Goal: Task Accomplishment & Management: Complete application form

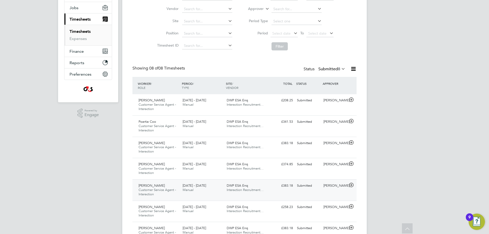
scroll to position [57, 0]
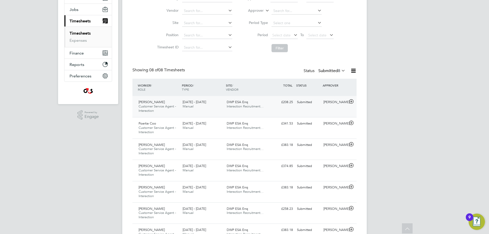
click at [350, 101] on icon at bounding box center [351, 102] width 6 height 4
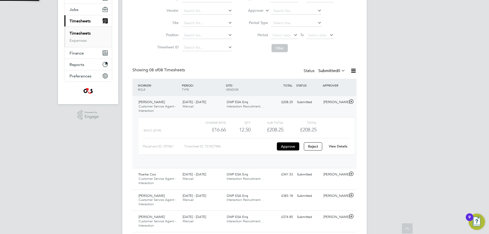
scroll to position [9, 50]
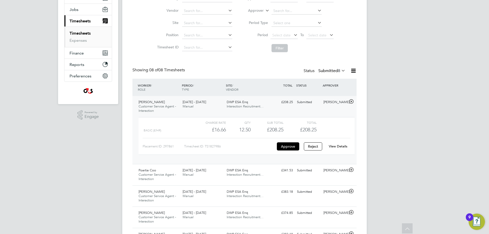
click at [339, 145] on link "View Details" at bounding box center [338, 146] width 19 height 4
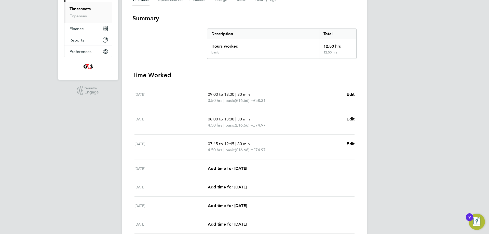
scroll to position [102, 0]
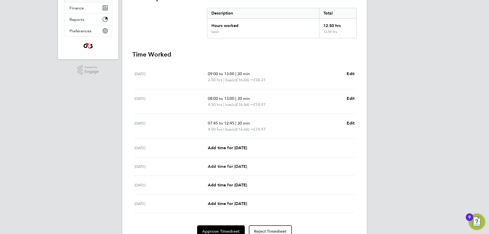
click at [234, 165] on span "Add time for [DATE]" at bounding box center [227, 166] width 39 height 5
select select "30"
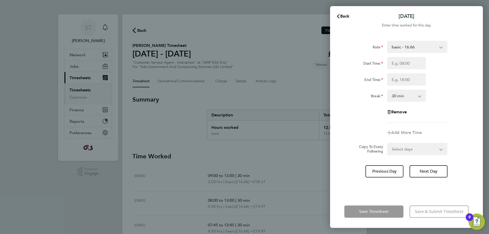
click at [433, 63] on div "Start Time" at bounding box center [406, 63] width 128 height 12
click at [419, 62] on input "Start Time" at bounding box center [406, 63] width 39 height 12
type input "08:00"
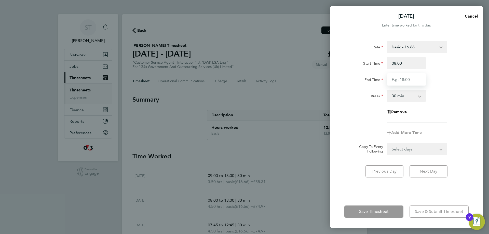
drag, startPoint x: 407, startPoint y: 79, endPoint x: 410, endPoint y: 79, distance: 3.1
click at [407, 79] on input "End Time" at bounding box center [406, 79] width 39 height 12
type input "13:00"
click at [446, 96] on div "Break 0 min 15 min 30 min 45 min 60 min 75 min 90 min" at bounding box center [406, 96] width 128 height 12
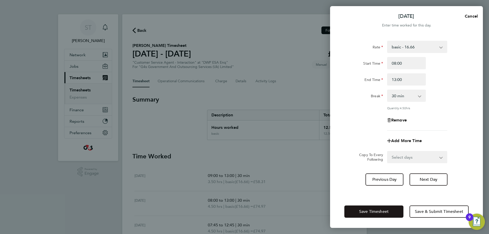
click at [370, 212] on span "Save Timesheet" at bounding box center [374, 211] width 30 height 5
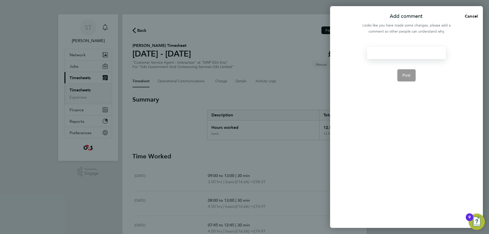
click at [401, 55] on div at bounding box center [406, 53] width 79 height 12
click at [401, 54] on div at bounding box center [406, 53] width 79 height 12
click at [410, 75] on span "Post" at bounding box center [407, 75] width 8 height 5
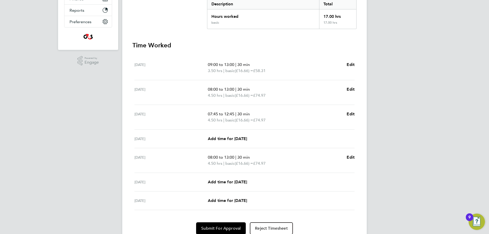
scroll to position [127, 0]
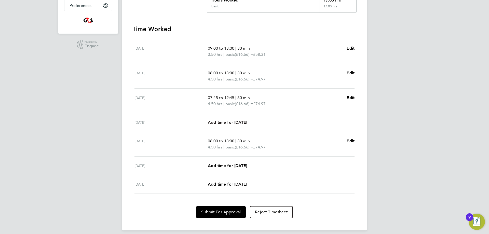
click at [234, 121] on span "Add time for Thu 25 Sep" at bounding box center [227, 122] width 39 height 5
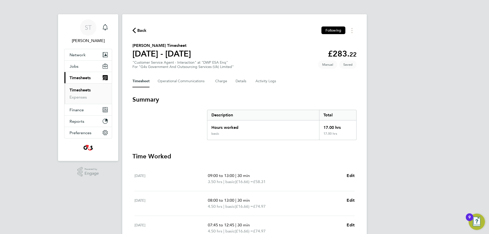
select select "30"
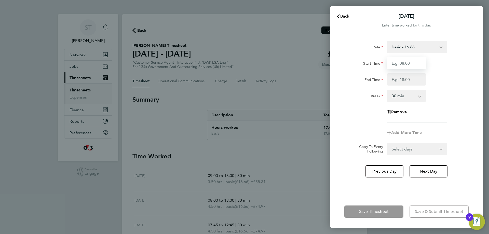
click at [410, 66] on input "Start Time" at bounding box center [406, 63] width 39 height 12
type input "07:45"
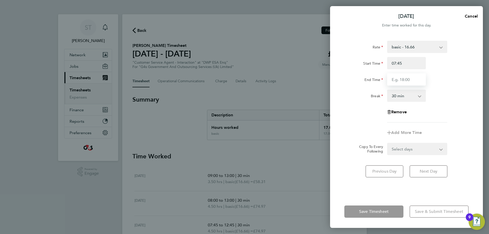
click at [407, 80] on input "End Time" at bounding box center [406, 79] width 39 height 12
type input "12:45"
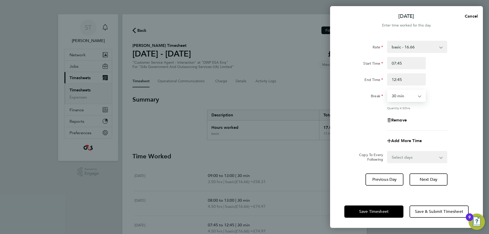
drag, startPoint x: 403, startPoint y: 94, endPoint x: 412, endPoint y: 97, distance: 9.4
click at [403, 94] on select "0 min 15 min 30 min 45 min 60 min 75 min 90 min" at bounding box center [404, 95] width 32 height 11
select select "0"
click at [388, 90] on select "0 min 15 min 30 min 45 min 60 min 75 min 90 min" at bounding box center [404, 95] width 32 height 11
click at [370, 212] on span "Save Timesheet" at bounding box center [374, 211] width 30 height 5
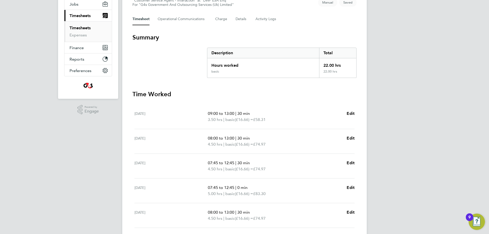
scroll to position [76, 0]
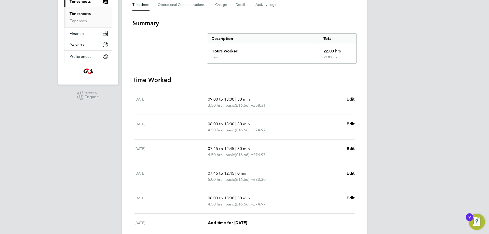
click at [352, 99] on span "Edit" at bounding box center [351, 99] width 8 height 5
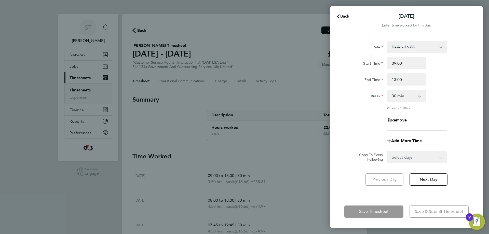
click at [410, 94] on select "0 min 15 min 30 min 45 min 60 min 75 min 90 min" at bounding box center [404, 95] width 32 height 11
select select "0"
click at [388, 90] on select "0 min 15 min 30 min 45 min 60 min 75 min 90 min" at bounding box center [404, 95] width 32 height 11
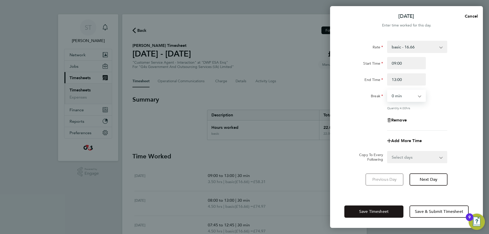
click at [381, 210] on span "Save Timesheet" at bounding box center [374, 211] width 30 height 5
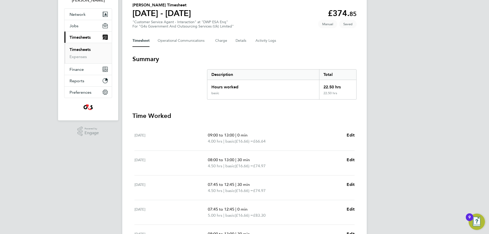
scroll to position [102, 0]
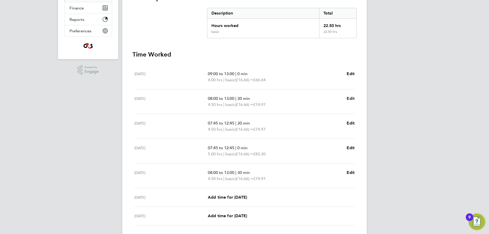
click at [353, 97] on span "Edit" at bounding box center [351, 98] width 8 height 5
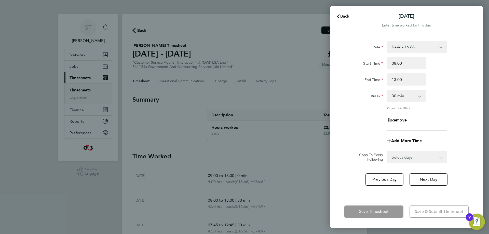
drag, startPoint x: 400, startPoint y: 93, endPoint x: 400, endPoint y: 96, distance: 2.8
click at [400, 93] on select "0 min 15 min 30 min 45 min 60 min 75 min 90 min" at bounding box center [404, 95] width 32 height 11
select select "0"
click at [388, 90] on select "0 min 15 min 30 min 45 min 60 min 75 min 90 min" at bounding box center [404, 95] width 32 height 11
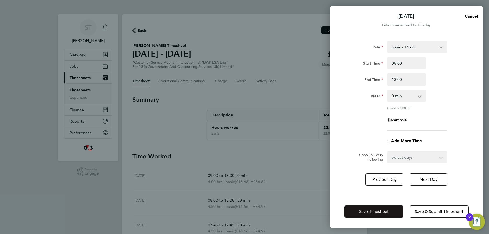
click at [371, 213] on span "Save Timesheet" at bounding box center [374, 211] width 30 height 5
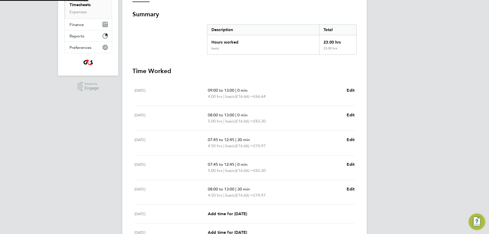
scroll to position [102, 0]
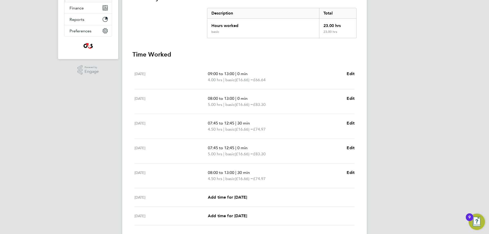
click at [245, 124] on span "30 min" at bounding box center [243, 123] width 12 height 5
click at [352, 125] on span "Edit" at bounding box center [351, 123] width 8 height 5
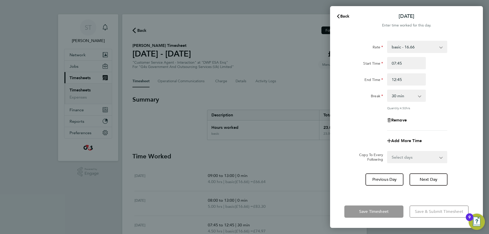
click at [421, 96] on app-icon-cross-button at bounding box center [422, 95] width 6 height 11
click at [419, 97] on div "0 min 15 min 30 min 45 min 60 min 75 min 90 min" at bounding box center [406, 96] width 39 height 12
select select "0"
click at [388, 90] on select "0 min 15 min 30 min 45 min 60 min 75 min 90 min" at bounding box center [404, 95] width 32 height 11
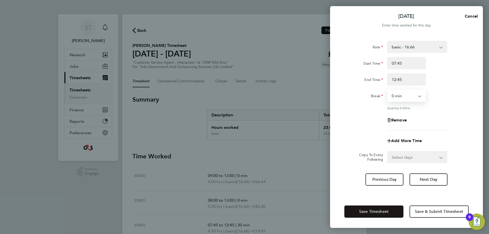
click at [380, 213] on span "Save Timesheet" at bounding box center [374, 211] width 30 height 5
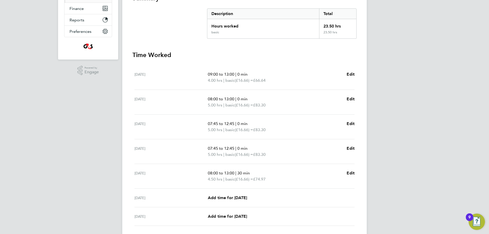
scroll to position [102, 0]
click at [351, 173] on span "Edit" at bounding box center [351, 172] width 8 height 5
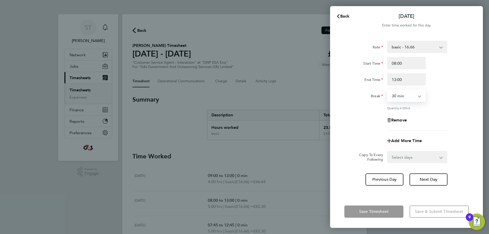
click at [419, 97] on div "0 min 15 min 30 min 45 min 60 min 75 min 90 min" at bounding box center [406, 96] width 39 height 12
select select "0"
click at [388, 90] on select "0 min 15 min 30 min 45 min 60 min 75 min 90 min" at bounding box center [404, 95] width 32 height 11
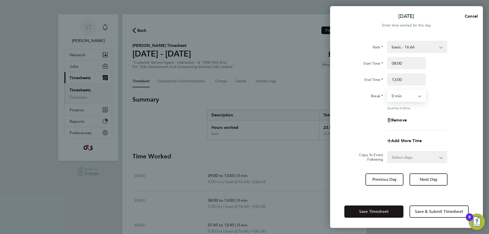
click at [385, 209] on span "Save Timesheet" at bounding box center [374, 211] width 30 height 5
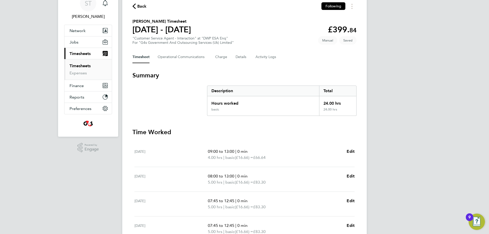
scroll to position [138, 0]
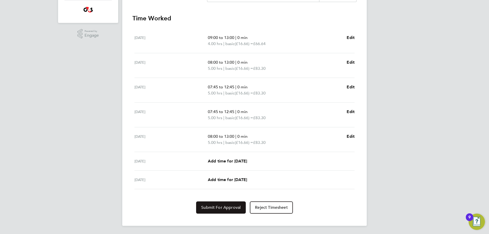
click at [218, 207] on span "Submit For Approval" at bounding box center [220, 207] width 39 height 5
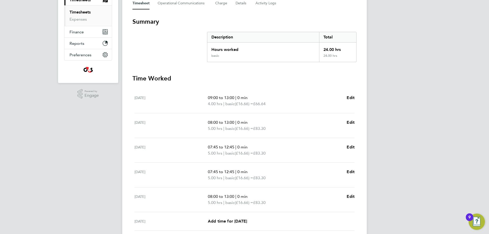
scroll to position [113, 0]
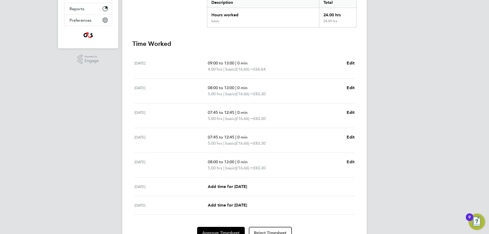
click at [353, 162] on span "Edit" at bounding box center [351, 161] width 8 height 5
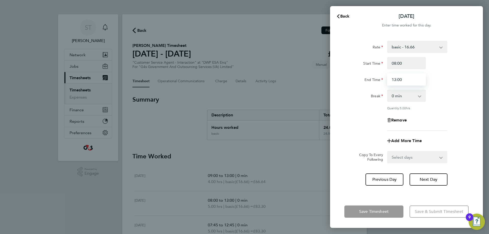
click at [414, 82] on input "13:00" at bounding box center [406, 79] width 39 height 12
type input "13:30"
click at [449, 113] on div "Rate basic - 16.66 x2 - 32.79 System Issue Not Paid Sick x1.5 - 24.73 Annual Le…" at bounding box center [406, 86] width 124 height 90
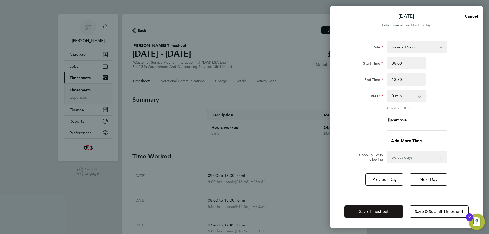
click at [380, 213] on span "Save Timesheet" at bounding box center [374, 211] width 30 height 5
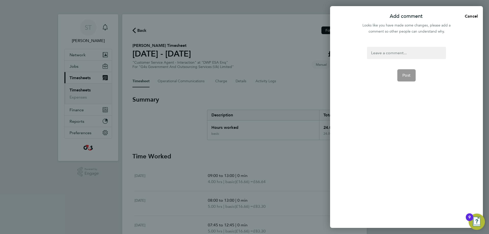
click at [393, 55] on div at bounding box center [406, 53] width 79 height 12
click at [411, 79] on button "Post" at bounding box center [406, 75] width 19 height 12
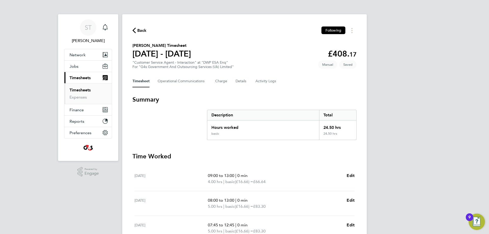
click at [138, 30] on span "Back" at bounding box center [141, 31] width 9 height 6
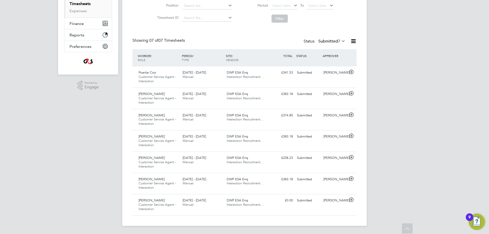
click at [340, 42] on icon at bounding box center [340, 40] width 0 height 7
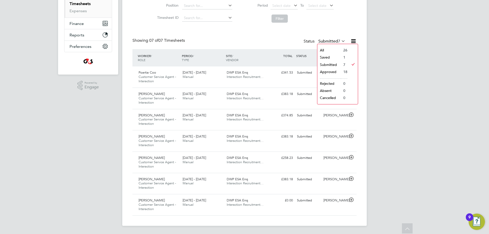
click at [343, 72] on li "18" at bounding box center [344, 71] width 7 height 7
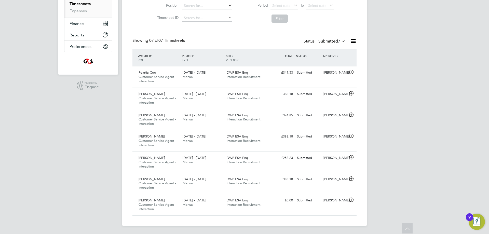
click at [340, 42] on span "7" at bounding box center [339, 41] width 2 height 5
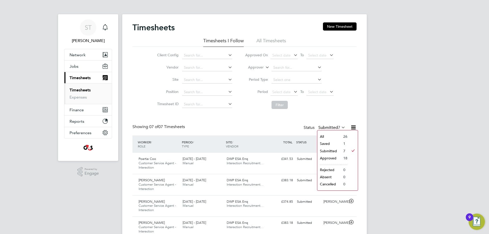
click at [249, 112] on div "Timesheets New Timesheet Timesheets I Follow All Timesheets Client Config Vendo…" at bounding box center [244, 162] width 224 height 280
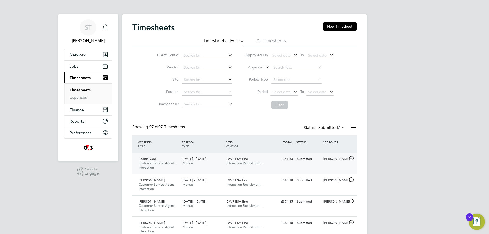
click at [353, 157] on icon at bounding box center [351, 158] width 6 height 4
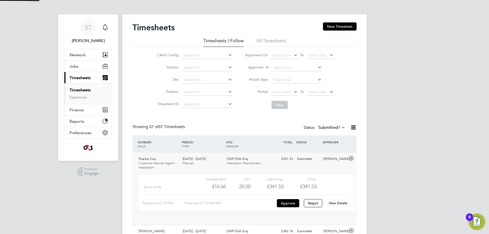
scroll to position [9, 50]
click at [340, 205] on link "View Details" at bounding box center [338, 203] width 19 height 4
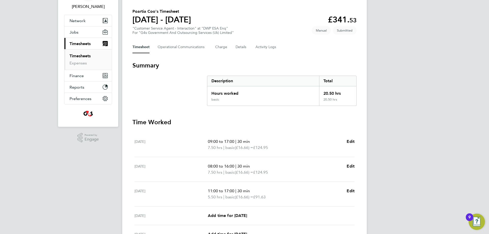
scroll to position [102, 0]
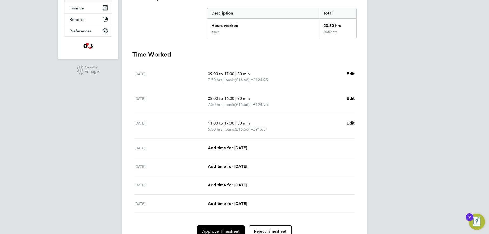
click at [234, 149] on span "Add time for [DATE]" at bounding box center [227, 147] width 39 height 5
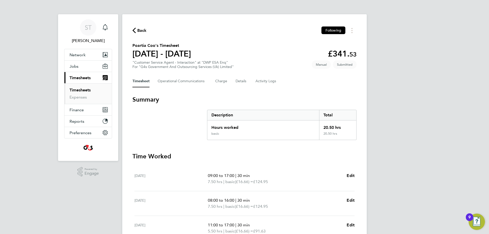
select select "30"
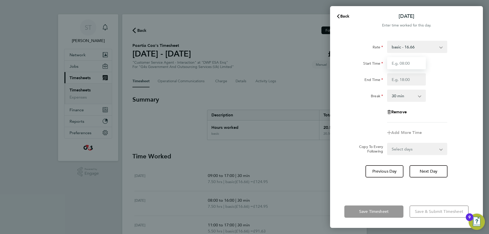
click at [406, 61] on input "Start Time" at bounding box center [406, 63] width 39 height 12
type input "08:00"
click at [401, 78] on input "End Time" at bounding box center [406, 79] width 39 height 12
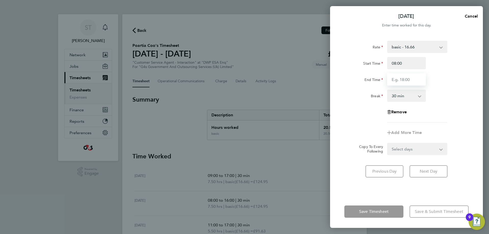
type input "16:00"
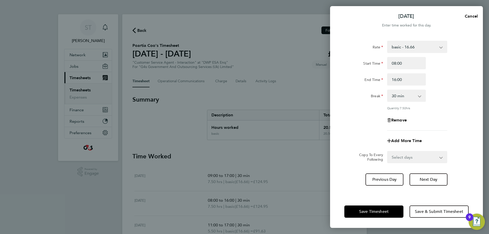
click at [446, 91] on div "Break 0 min 15 min 30 min 45 min 60 min 75 min 90 min" at bounding box center [406, 96] width 128 height 12
click at [372, 217] on button "Save Timesheet" at bounding box center [373, 212] width 59 height 12
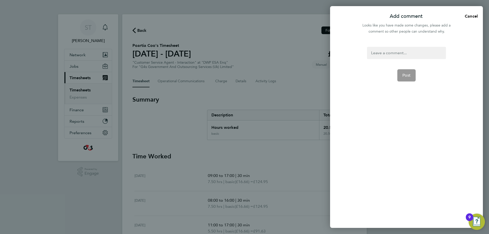
click at [412, 55] on div at bounding box center [406, 53] width 79 height 12
click at [409, 76] on span "Post" at bounding box center [407, 75] width 8 height 5
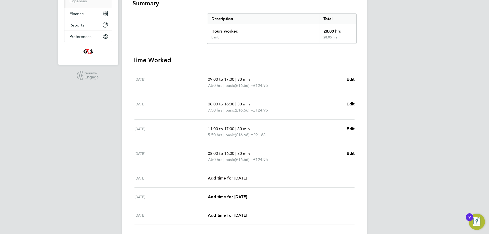
scroll to position [106, 0]
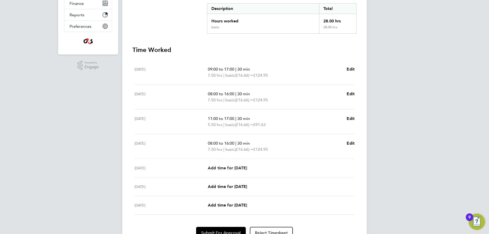
click at [242, 169] on span "Add time for Fri 26 Sep" at bounding box center [227, 168] width 39 height 5
select select "30"
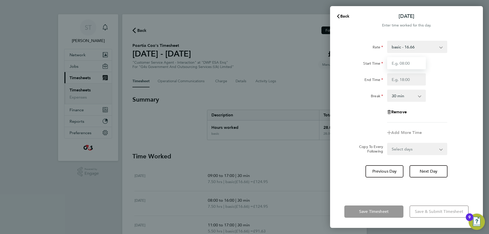
click at [408, 61] on input "Start Time" at bounding box center [406, 63] width 39 height 12
type input "08:00"
drag, startPoint x: 398, startPoint y: 78, endPoint x: 401, endPoint y: 82, distance: 5.1
click at [398, 78] on input "End Time" at bounding box center [406, 79] width 39 height 12
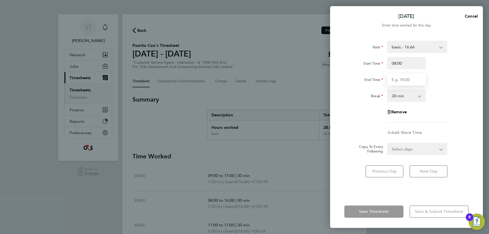
type input "16:00"
click at [444, 112] on div "Rate basic - 16.66 x1.5 - 24.73 x2 - 32.79 Bank Holiday Sick System Issue Paid …" at bounding box center [406, 82] width 124 height 82
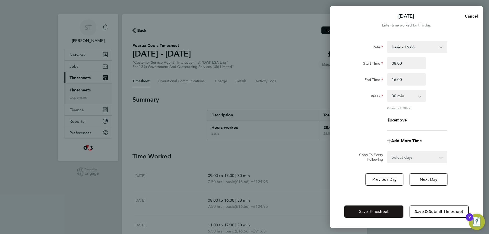
click at [378, 216] on button "Save Timesheet" at bounding box center [373, 212] width 59 height 12
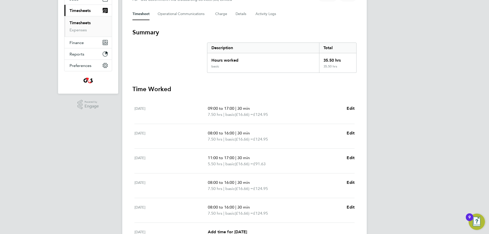
scroll to position [138, 0]
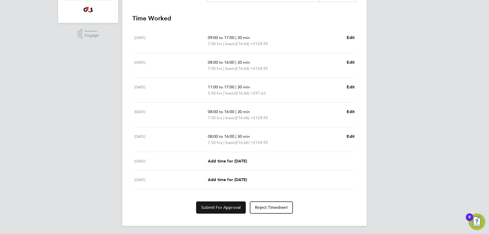
click at [210, 213] on button "Submit For Approval" at bounding box center [221, 208] width 50 height 12
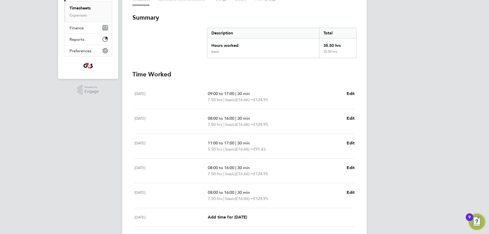
scroll to position [0, 0]
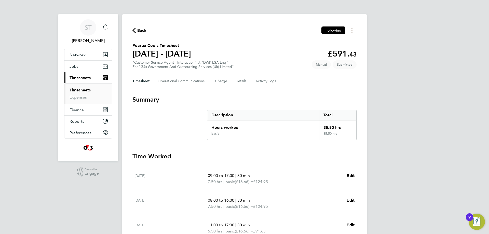
click at [138, 31] on span "Back" at bounding box center [141, 31] width 9 height 6
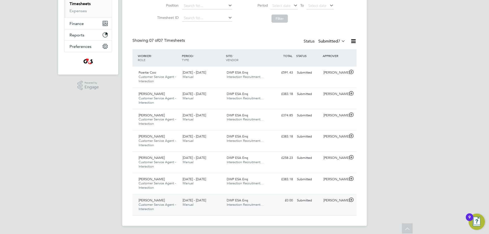
click at [352, 199] on icon at bounding box center [351, 200] width 6 height 4
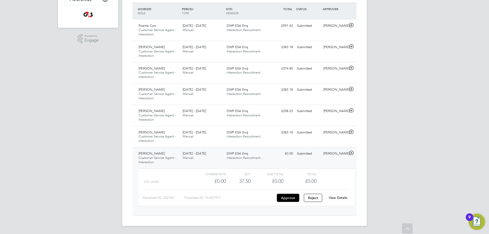
click at [338, 196] on link "View Details" at bounding box center [338, 198] width 19 height 4
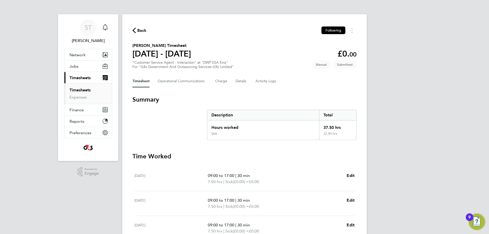
click at [139, 31] on span "Back" at bounding box center [141, 31] width 9 height 6
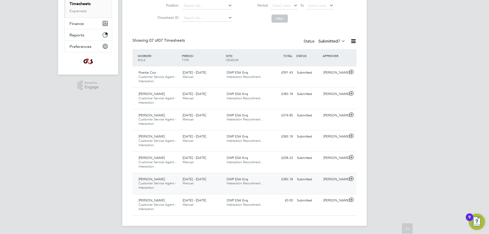
click at [351, 178] on icon at bounding box center [351, 179] width 6 height 4
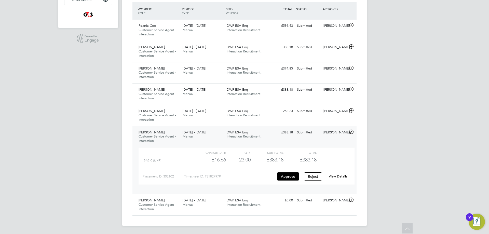
click at [338, 176] on link "View Details" at bounding box center [338, 176] width 19 height 4
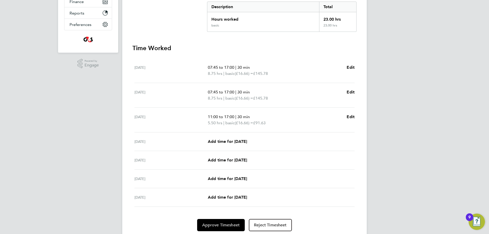
scroll to position [126, 0]
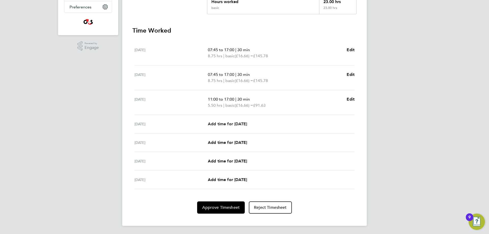
click at [235, 124] on span "Add time for [DATE]" at bounding box center [227, 124] width 39 height 5
select select "30"
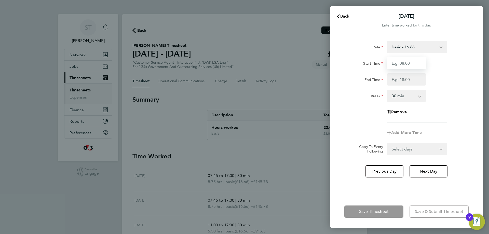
click at [409, 62] on input "Start Time" at bounding box center [406, 63] width 39 height 12
type input "09:00"
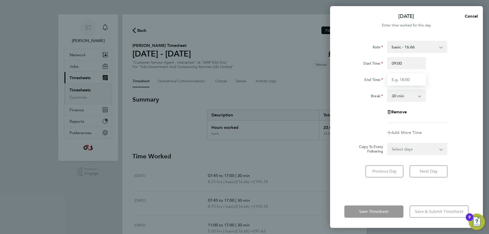
click at [404, 76] on input "End Time" at bounding box center [406, 79] width 39 height 12
type input "17:00"
click at [440, 101] on div "Break 0 min 15 min 30 min 45 min 60 min 75 min 90 min" at bounding box center [406, 96] width 128 height 12
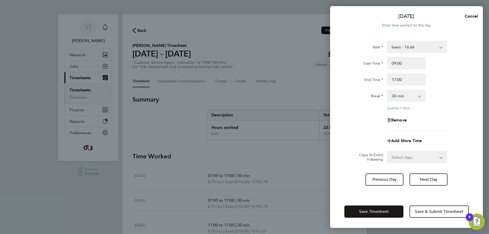
click at [375, 212] on span "Save Timesheet" at bounding box center [374, 211] width 30 height 5
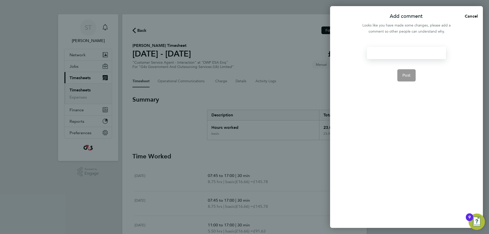
click at [397, 53] on div at bounding box center [406, 53] width 79 height 12
click at [408, 76] on span "Post" at bounding box center [407, 75] width 8 height 5
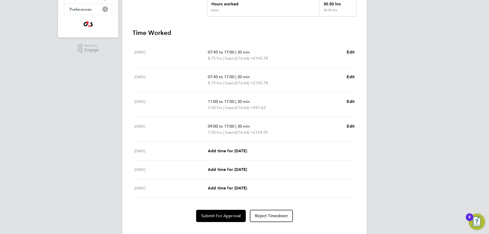
scroll to position [132, 0]
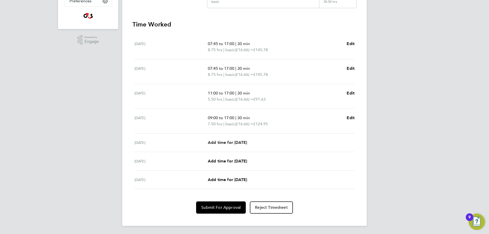
click at [229, 142] on span "Add time for [DATE]" at bounding box center [227, 142] width 39 height 5
select select "30"
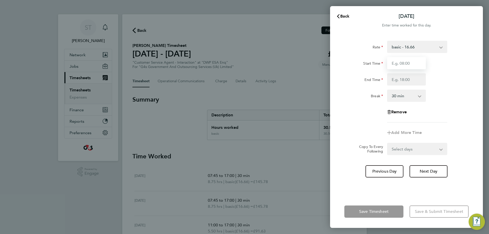
click at [406, 59] on input "Start Time" at bounding box center [406, 63] width 39 height 12
type input "10:00"
click at [404, 78] on input "End Time" at bounding box center [406, 79] width 39 height 12
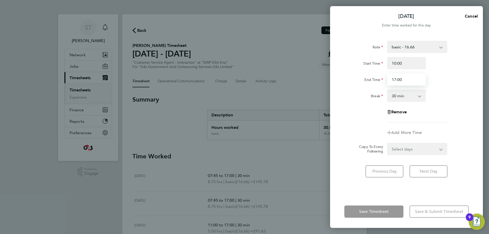
click at [410, 79] on input "17:00" at bounding box center [406, 79] width 39 height 12
type input "17:30"
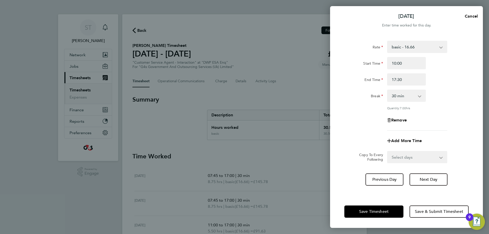
click at [442, 115] on div "Remove" at bounding box center [406, 120] width 128 height 12
click at [382, 210] on span "Save Timesheet" at bounding box center [374, 211] width 30 height 5
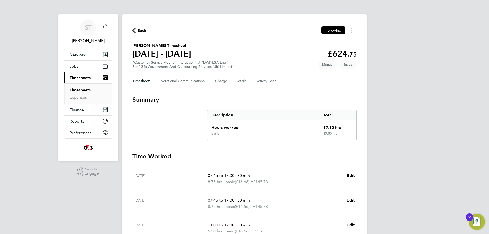
click at [140, 29] on span "Back" at bounding box center [141, 31] width 9 height 6
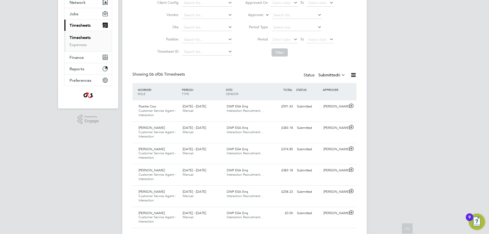
scroll to position [65, 0]
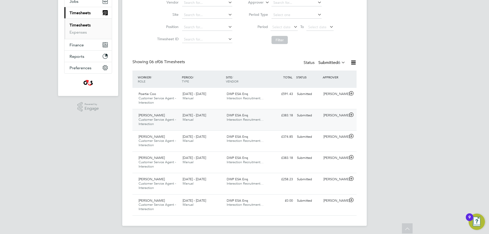
click at [351, 114] on icon at bounding box center [351, 115] width 6 height 4
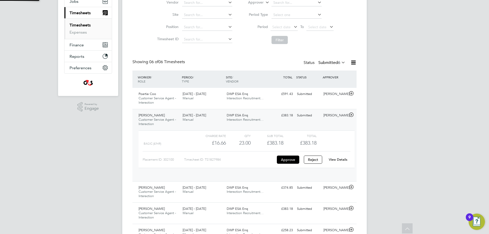
scroll to position [9, 50]
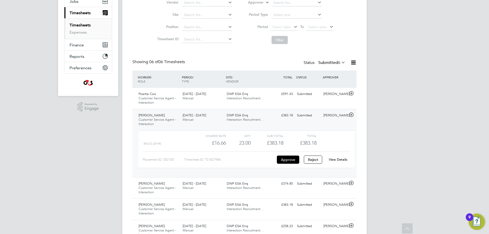
click at [340, 160] on link "View Details" at bounding box center [338, 159] width 19 height 4
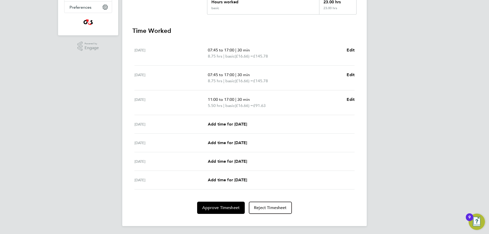
scroll to position [126, 0]
click at [234, 124] on span "Add time for [DATE]" at bounding box center [227, 124] width 39 height 5
select select "30"
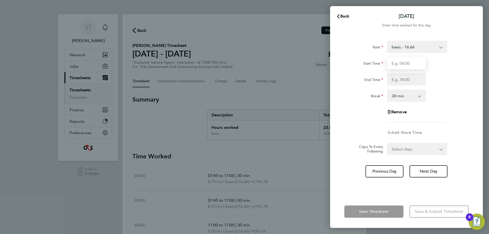
click at [412, 64] on input "Start Time" at bounding box center [406, 63] width 39 height 12
type input "09:00"
click at [405, 83] on input "End Time" at bounding box center [406, 79] width 39 height 12
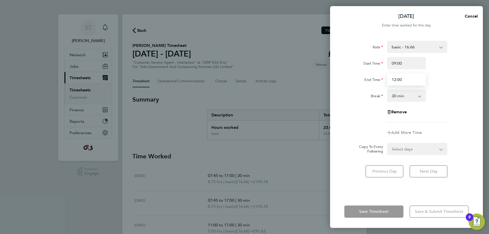
type input "12:00"
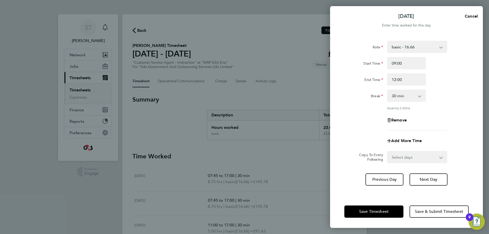
click at [441, 104] on div "Rate basic - 16.66 System Issue Not Paid x1.5 - 24.73 Annual Leave System Issue…" at bounding box center [406, 86] width 124 height 90
click at [420, 96] on app-icon-cross-button at bounding box center [422, 95] width 6 height 11
click at [420, 95] on app-icon-cross-button at bounding box center [422, 95] width 6 height 11
click at [436, 100] on div "Break 0 min 15 min 30 min 45 min 60 min 75 min 90 min" at bounding box center [406, 96] width 128 height 12
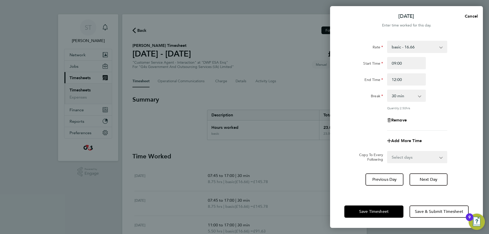
click at [417, 99] on select "0 min 15 min 30 min 45 min 60 min 75 min 90 min" at bounding box center [404, 95] width 32 height 11
click at [418, 99] on select "0 min 15 min 30 min 45 min 60 min 75 min 90 min" at bounding box center [404, 95] width 32 height 11
select select "0"
click at [388, 90] on select "0 min 15 min 30 min 45 min 60 min 75 min 90 min" at bounding box center [404, 95] width 32 height 11
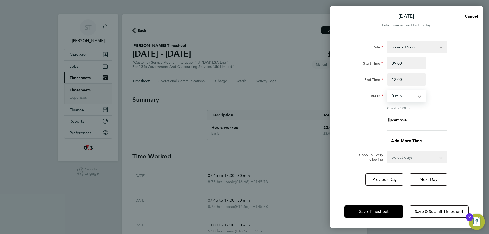
click at [441, 107] on div "Quantity: 3.00 hrs" at bounding box center [417, 108] width 60 height 4
drag, startPoint x: 408, startPoint y: 160, endPoint x: 407, endPoint y: 157, distance: 3.1
click at [408, 160] on select "Select days Day Weekend (Sat-Sun) Friday Saturday Sunday" at bounding box center [414, 157] width 53 height 11
click at [404, 141] on span "Add More Time" at bounding box center [406, 140] width 31 height 5
select select "null"
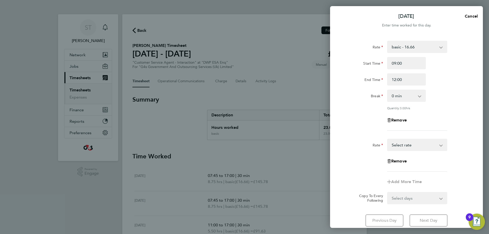
click at [401, 145] on select "basic - 16.66 System Issue Not Paid x1.5 - 24.73 Annual Leave System Issue Paid…" at bounding box center [414, 144] width 53 height 11
select select "30"
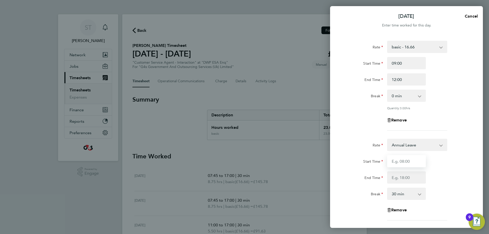
click at [402, 162] on input "Start Time" at bounding box center [406, 161] width 39 height 12
type input "12:00"
click at [403, 181] on input "End Time" at bounding box center [406, 177] width 39 height 12
type input "17:00"
click at [432, 179] on div "End Time 17:00" at bounding box center [406, 177] width 128 height 12
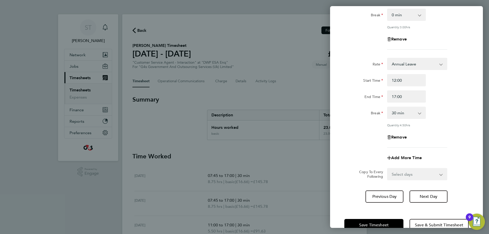
scroll to position [93, 0]
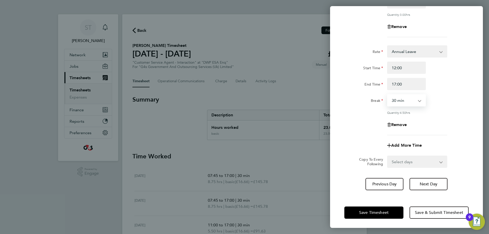
click at [408, 104] on select "0 min 15 min 30 min 45 min 60 min 75 min 90 min" at bounding box center [404, 100] width 32 height 11
select select "0"
click at [388, 95] on select "0 min 15 min 30 min 45 min 60 min 75 min 90 min" at bounding box center [404, 100] width 32 height 11
click at [441, 124] on div "Remove" at bounding box center [406, 125] width 128 height 12
click at [384, 208] on button "Save Timesheet" at bounding box center [373, 213] width 59 height 12
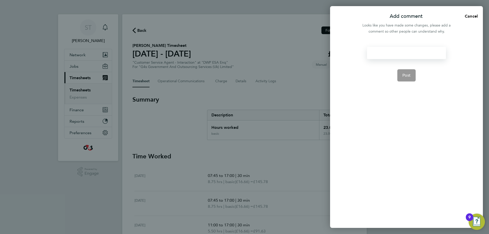
click at [398, 52] on div at bounding box center [406, 53] width 79 height 12
click at [404, 73] on button "Post" at bounding box center [406, 75] width 19 height 12
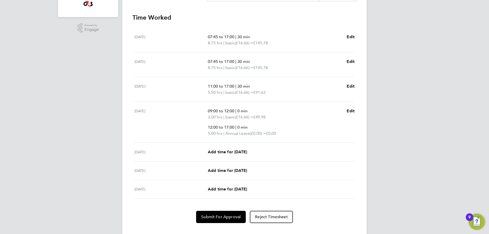
scroll to position [153, 0]
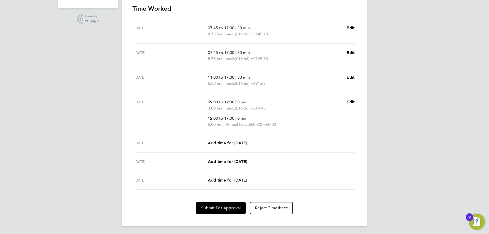
click at [243, 144] on span "Add time for [DATE]" at bounding box center [227, 143] width 39 height 5
select select "30"
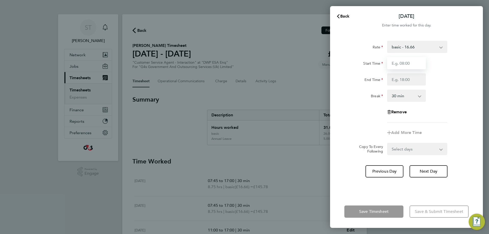
click at [410, 59] on input "Start Time" at bounding box center [406, 63] width 39 height 12
type input "09:00"
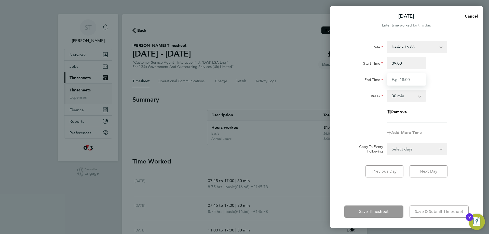
click at [407, 82] on input "End Time" at bounding box center [406, 79] width 39 height 12
type input "17:00"
click at [453, 90] on div "Break 0 min 15 min 30 min 45 min 60 min 75 min 90 min" at bounding box center [406, 96] width 128 height 12
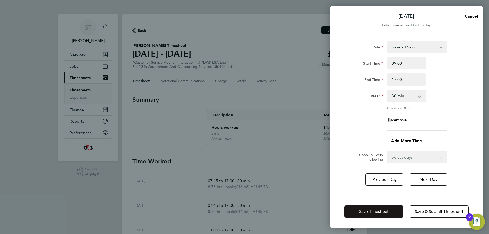
click at [380, 213] on span "Save Timesheet" at bounding box center [374, 211] width 30 height 5
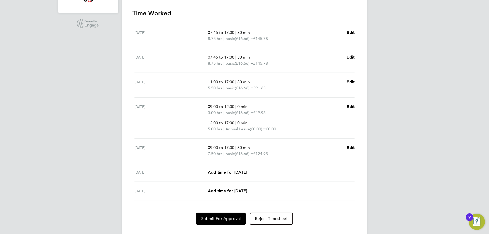
scroll to position [153, 0]
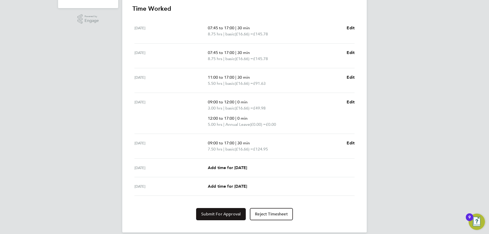
click at [212, 214] on span "Submit For Approval" at bounding box center [220, 214] width 39 height 5
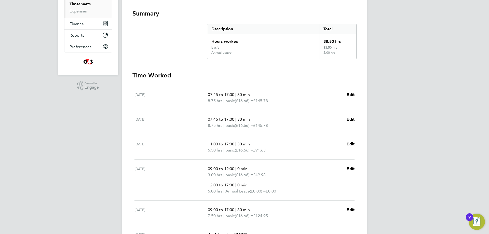
scroll to position [159, 0]
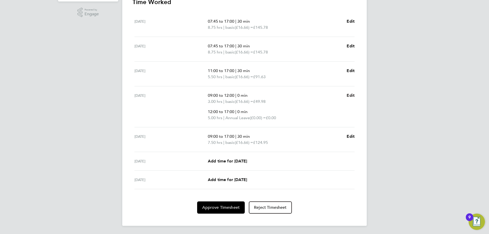
click at [350, 97] on span "Edit" at bounding box center [351, 95] width 8 height 5
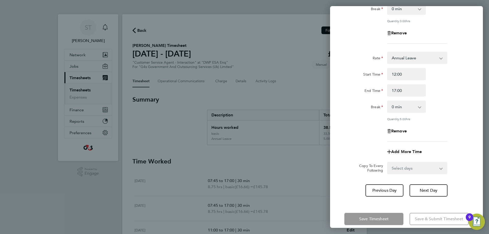
scroll to position [68, 0]
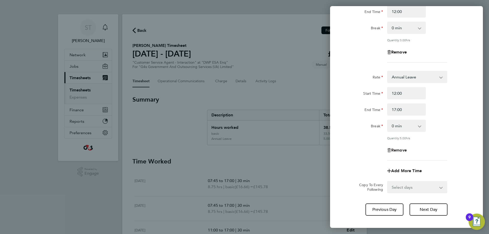
click at [403, 148] on span "Remove" at bounding box center [399, 150] width 16 height 5
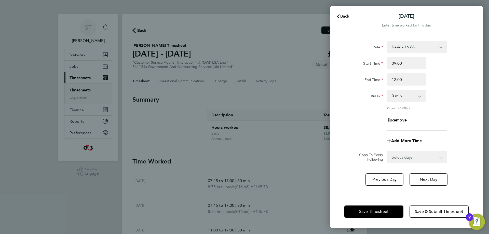
scroll to position [0, 0]
click at [413, 81] on input "12:00" at bounding box center [406, 79] width 39 height 12
click at [396, 78] on input "12:00" at bounding box center [406, 79] width 39 height 12
type input "17:00"
click at [443, 115] on div "Remove" at bounding box center [406, 120] width 128 height 12
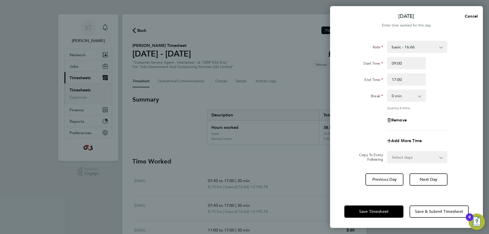
click at [416, 97] on select "0 min 15 min 30 min 45 min 60 min 75 min 90 min" at bounding box center [404, 95] width 32 height 11
select select "30"
click at [388, 90] on select "0 min 15 min 30 min 45 min 60 min 75 min 90 min" at bounding box center [404, 95] width 32 height 11
click at [370, 212] on span "Save Timesheet" at bounding box center [374, 211] width 30 height 5
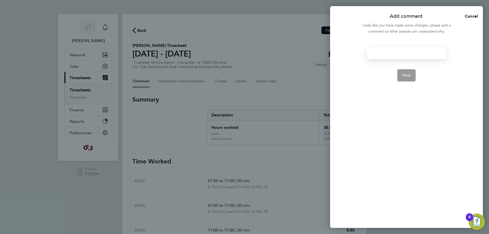
click at [399, 53] on div at bounding box center [406, 53] width 79 height 12
click at [400, 55] on div at bounding box center [406, 53] width 79 height 12
click at [412, 75] on button "Post" at bounding box center [406, 75] width 19 height 12
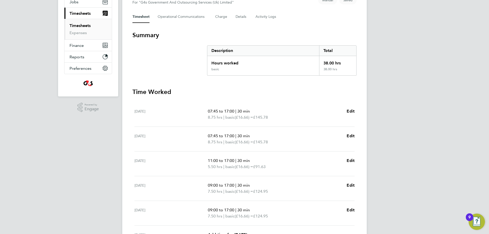
scroll to position [138, 0]
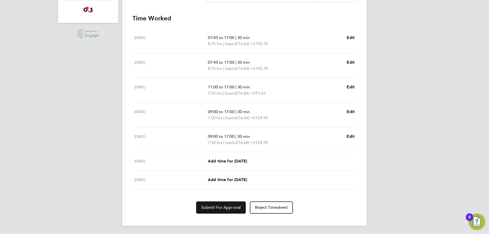
click at [214, 205] on span "Submit For Approval" at bounding box center [220, 207] width 39 height 5
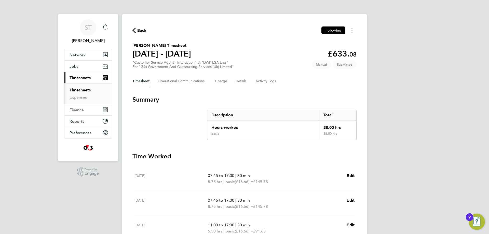
click at [141, 33] on span "Back" at bounding box center [141, 31] width 9 height 6
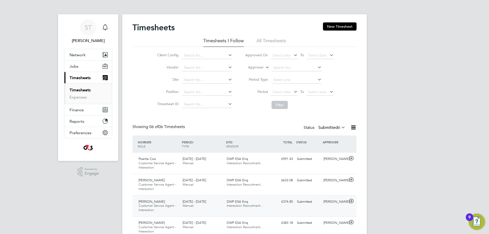
click at [353, 199] on icon at bounding box center [351, 201] width 6 height 4
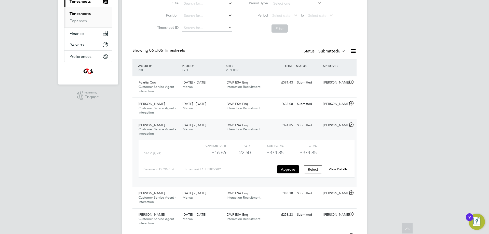
click at [341, 169] on link "View Details" at bounding box center [338, 169] width 19 height 4
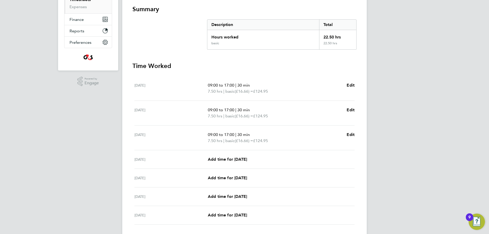
scroll to position [126, 0]
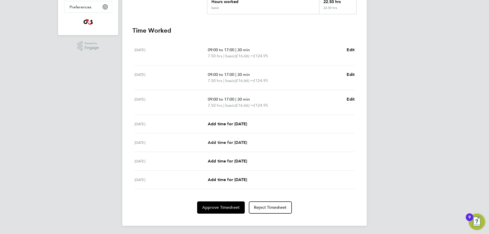
click at [239, 144] on span "Add time for [DATE]" at bounding box center [227, 142] width 39 height 5
select select "30"
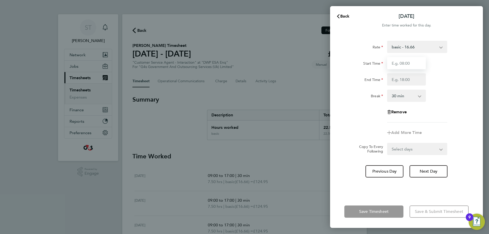
click at [416, 61] on input "Start Time" at bounding box center [406, 63] width 39 height 12
type input "09:00"
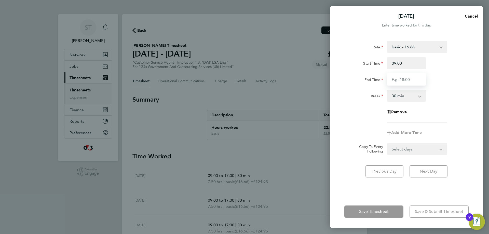
click at [411, 80] on input "End Time" at bounding box center [406, 79] width 39 height 12
type input "12:00"
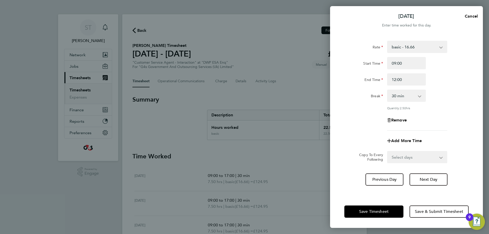
click at [446, 86] on div "Rate basic - 16.66 Sick Annual Leave x2 - 32.79 Bank Holiday System Issue Not P…" at bounding box center [406, 86] width 124 height 90
click at [402, 93] on select "0 min 15 min 30 min 45 min 60 min 75 min 90 min" at bounding box center [404, 95] width 32 height 11
select select "0"
click at [388, 90] on select "0 min 15 min 30 min 45 min 60 min 75 min 90 min" at bounding box center [404, 95] width 32 height 11
click at [401, 156] on select "Select days Day Weekend (Sat-Sun) Saturday Sunday" at bounding box center [414, 157] width 53 height 11
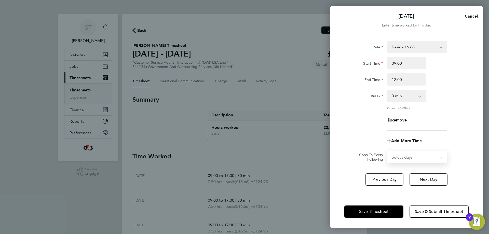
click at [404, 141] on span "Add More Time" at bounding box center [406, 140] width 31 height 5
select select "null"
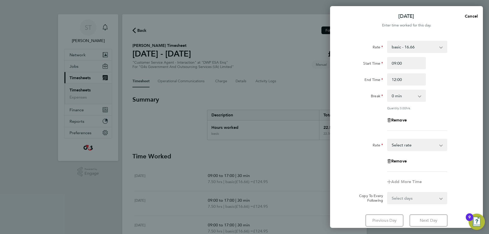
click at [406, 146] on select "Sick Annual Leave x2 - 32.79 Bank Holiday System Issue Not Paid x1.5 - 24.73 ba…" at bounding box center [414, 144] width 53 height 11
select select "30"
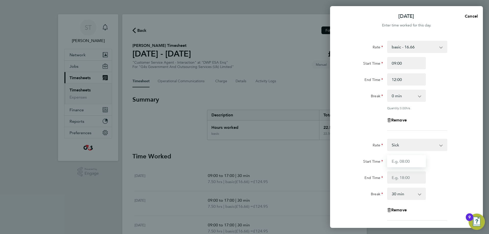
click at [402, 163] on input "Start Time" at bounding box center [406, 161] width 39 height 12
type input "12:00"
click at [405, 178] on input "End Time" at bounding box center [406, 177] width 39 height 12
type input "17:00"
click at [437, 173] on div "End Time 17:00" at bounding box center [406, 177] width 128 height 12
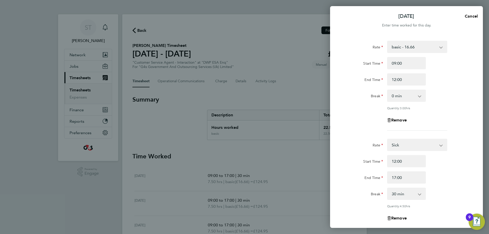
click at [411, 194] on select "0 min 15 min 30 min 45 min 60 min 75 min 90 min" at bounding box center [404, 193] width 32 height 11
select select "0"
click at [388, 188] on select "0 min 15 min 30 min 45 min 60 min 75 min 90 min" at bounding box center [404, 193] width 32 height 11
click at [440, 177] on div "End Time 17:00" at bounding box center [406, 177] width 128 height 12
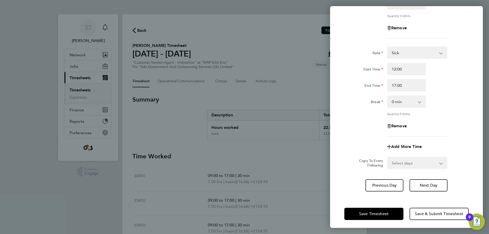
scroll to position [93, 0]
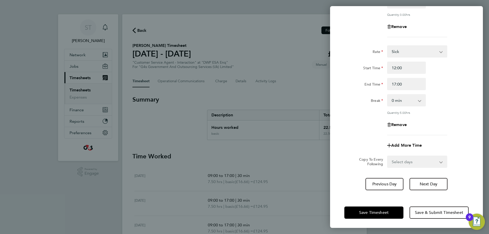
click at [417, 54] on select "Sick Annual Leave x2 - 32.79 Bank Holiday System Issue Not Paid x1.5 - 24.73 ba…" at bounding box center [414, 51] width 53 height 11
select select "30"
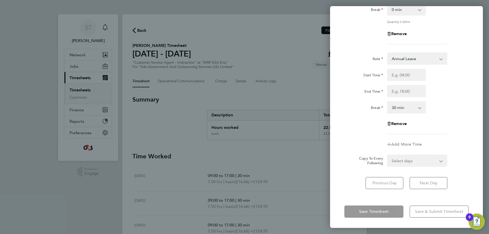
scroll to position [86, 0]
click at [439, 95] on div "End Time" at bounding box center [406, 92] width 128 height 12
click at [408, 74] on input "Start Time" at bounding box center [406, 75] width 39 height 12
click at [405, 86] on input "End Time" at bounding box center [406, 92] width 39 height 12
drag, startPoint x: 396, startPoint y: 65, endPoint x: 399, endPoint y: 71, distance: 6.3
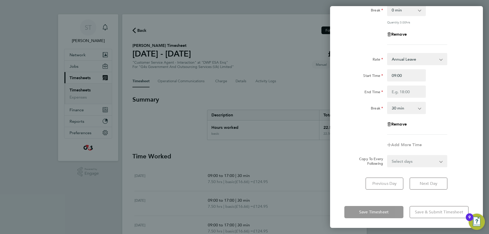
click at [396, 65] on div "Rate Annual Leave Sick x2 - 32.79 Bank Holiday System Issue Not Paid x1.5 - 24.…" at bounding box center [406, 94] width 124 height 82
click at [400, 74] on input "09:00" at bounding box center [406, 75] width 39 height 12
click at [396, 74] on input "09:00" at bounding box center [406, 75] width 39 height 12
type input "12:00"
click at [401, 93] on input "End Time" at bounding box center [406, 92] width 39 height 12
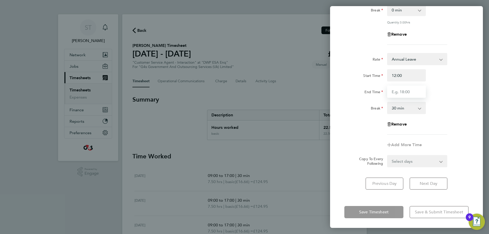
type input "17:00"
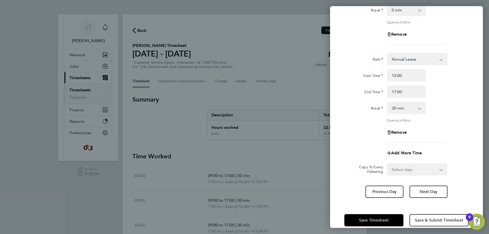
click at [436, 107] on div "Break 0 min 15 min 30 min 45 min 60 min 75 min 90 min" at bounding box center [406, 108] width 128 height 12
click at [371, 222] on button "Save Timesheet" at bounding box center [373, 220] width 59 height 12
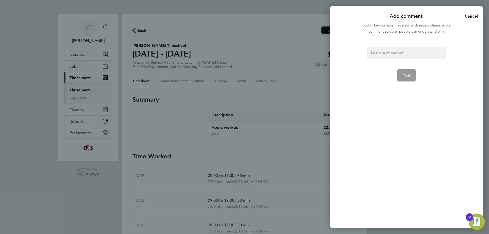
click at [392, 52] on div at bounding box center [406, 53] width 79 height 12
click at [406, 72] on button "Post" at bounding box center [406, 75] width 19 height 12
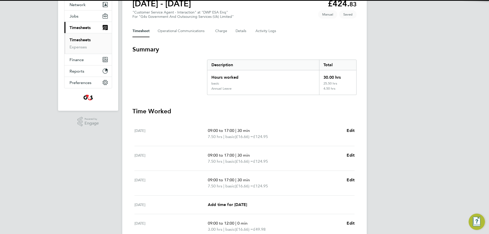
scroll to position [153, 0]
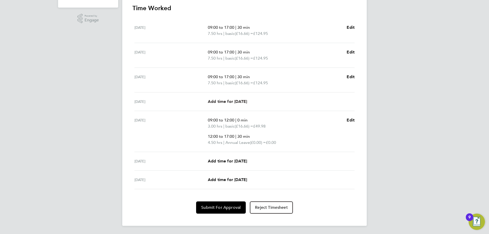
click at [237, 100] on span "Add time for [DATE]" at bounding box center [227, 101] width 39 height 5
select select "30"
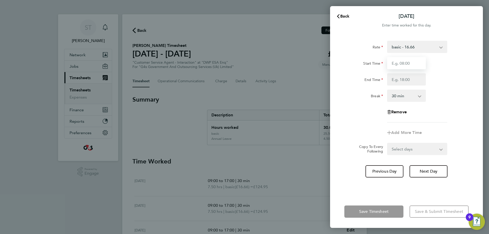
click at [410, 65] on input "Start Time" at bounding box center [406, 63] width 39 height 12
type input "09:00"
click at [410, 79] on input "End Time" at bounding box center [406, 79] width 39 height 12
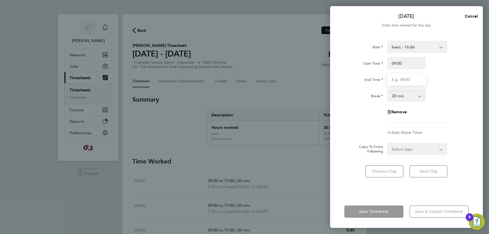
type input "17:00"
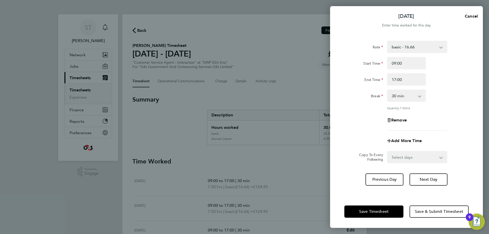
click at [428, 187] on div "Rate basic - 16.66 Sick Annual Leave x2 - 32.79 Bank Holiday System Issue Not P…" at bounding box center [406, 115] width 153 height 161
click at [382, 213] on span "Save Timesheet" at bounding box center [374, 211] width 30 height 5
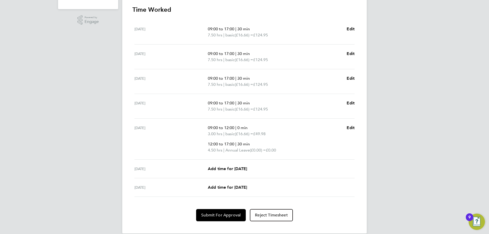
scroll to position [153, 0]
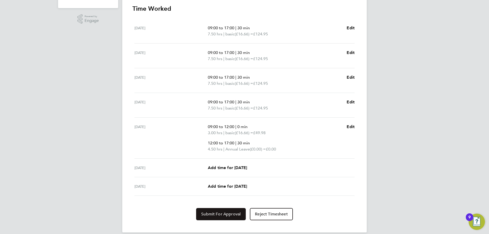
click at [208, 211] on button "Submit For Approval" at bounding box center [221, 214] width 50 height 12
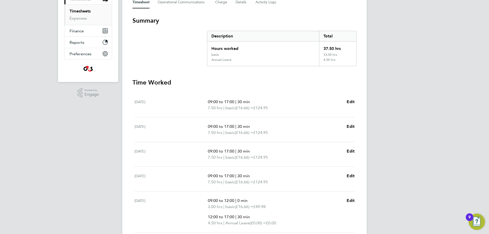
scroll to position [0, 0]
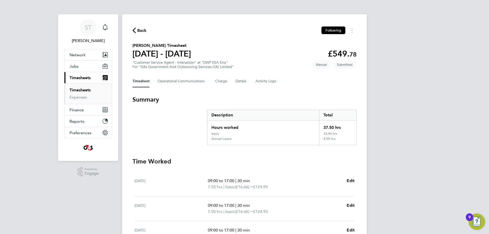
click at [140, 28] on span "Back" at bounding box center [141, 31] width 9 height 6
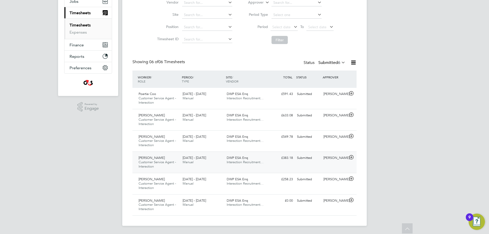
click at [351, 157] on icon at bounding box center [351, 157] width 6 height 4
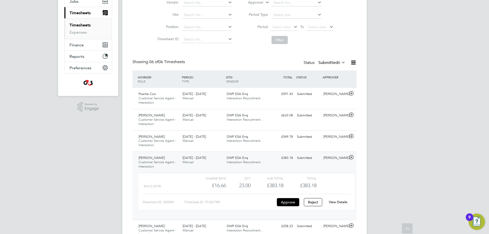
click at [339, 203] on link "View Details" at bounding box center [338, 202] width 19 height 4
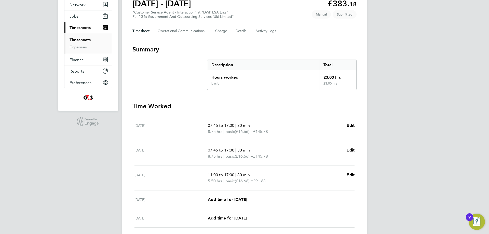
scroll to position [126, 0]
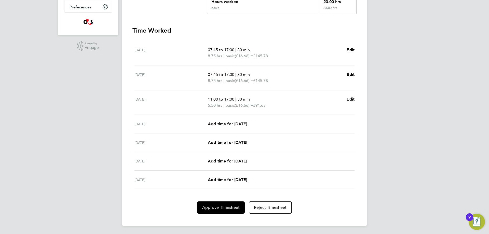
click at [235, 122] on span "Add time for [DATE]" at bounding box center [227, 124] width 39 height 5
select select "30"
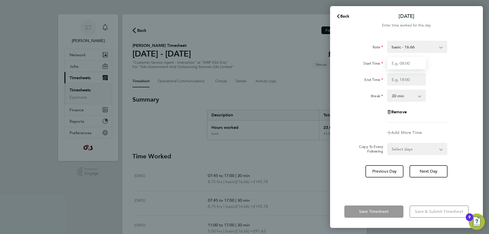
click at [413, 67] on input "Start Time" at bounding box center [406, 63] width 39 height 12
type input "09:00"
click at [414, 80] on input "End Time" at bounding box center [406, 79] width 39 height 12
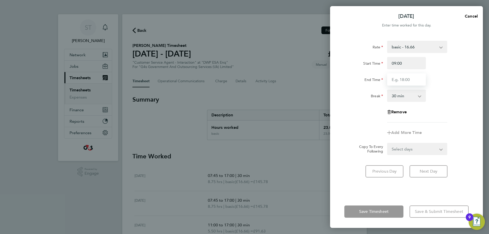
type input "17:00"
click at [454, 102] on div "Rate basic - 16.66 x2 - 32.79 Bank Holiday Sick System Issue Not Paid x1.5 - 24…" at bounding box center [406, 82] width 124 height 82
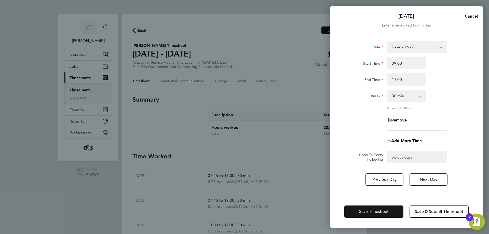
click at [378, 215] on button "Save Timesheet" at bounding box center [373, 212] width 59 height 12
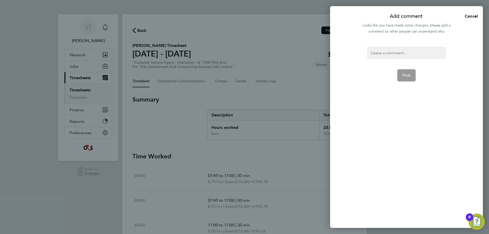
click at [384, 56] on div at bounding box center [406, 53] width 79 height 12
click at [383, 53] on div at bounding box center [406, 53] width 79 height 12
click at [413, 81] on button "Post" at bounding box center [406, 75] width 19 height 12
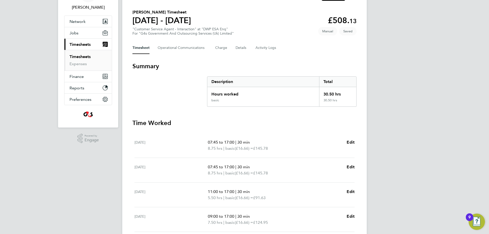
scroll to position [132, 0]
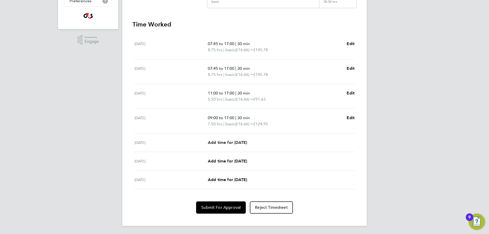
click at [229, 142] on span "Add time for [DATE]" at bounding box center [227, 142] width 39 height 5
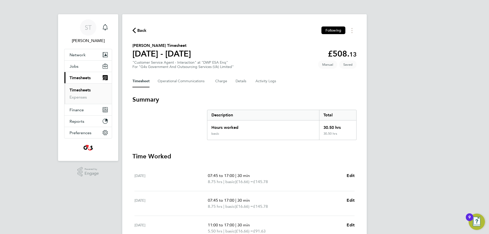
select select "30"
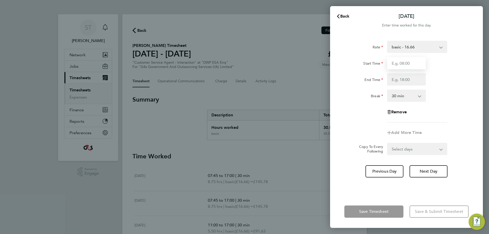
click at [413, 63] on input "Start Time" at bounding box center [406, 63] width 39 height 12
type input "10:00"
click at [406, 77] on input "End Time" at bounding box center [406, 79] width 39 height 12
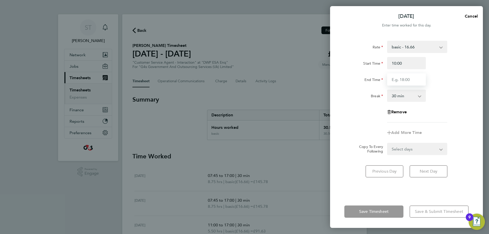
type input "17:00"
click at [457, 112] on div "Rate basic - 16.66 x2 - 32.79 Bank Holiday Sick System Issue Not Paid x1.5 - 24…" at bounding box center [406, 82] width 124 height 82
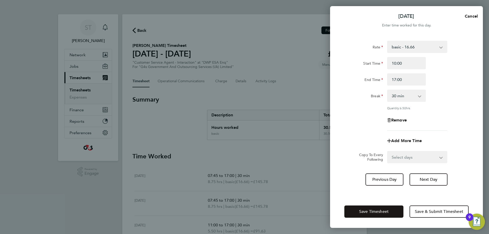
click at [382, 210] on span "Save Timesheet" at bounding box center [374, 211] width 30 height 5
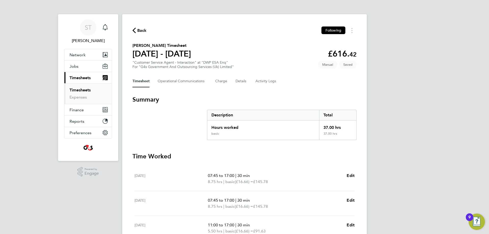
scroll to position [138, 0]
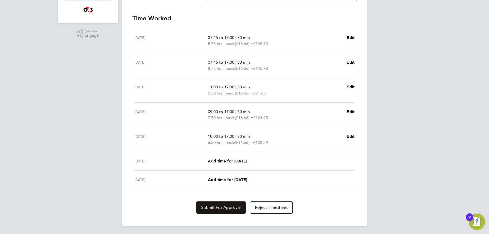
click at [228, 206] on span "Submit For Approval" at bounding box center [220, 207] width 39 height 5
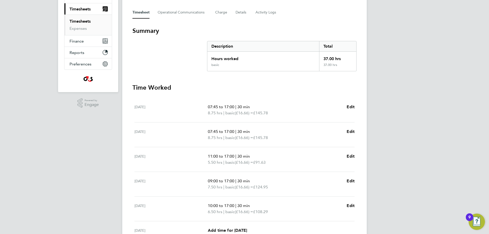
scroll to position [0, 0]
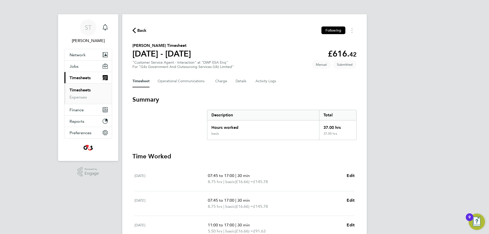
click at [136, 29] on span "Back" at bounding box center [139, 30] width 14 height 5
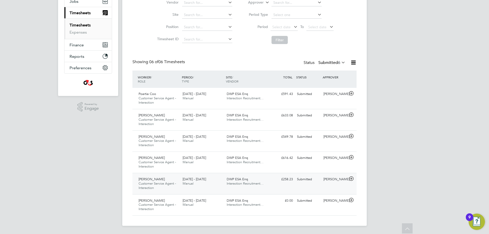
click at [350, 178] on icon at bounding box center [351, 179] width 6 height 4
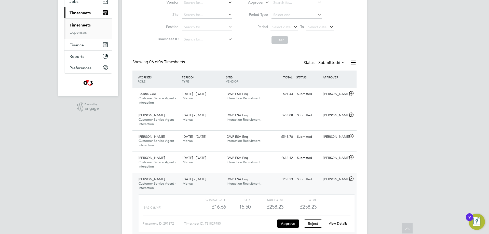
click at [334, 224] on link "View Details" at bounding box center [338, 223] width 19 height 4
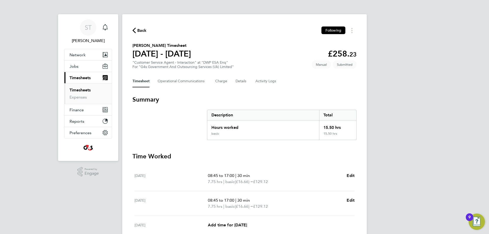
scroll to position [120, 0]
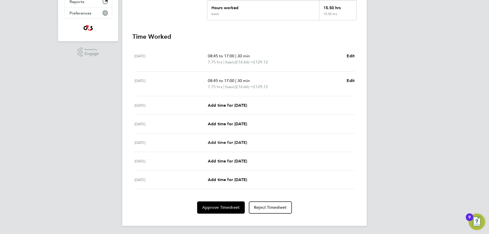
click at [232, 142] on span "Add time for [DATE]" at bounding box center [227, 142] width 39 height 5
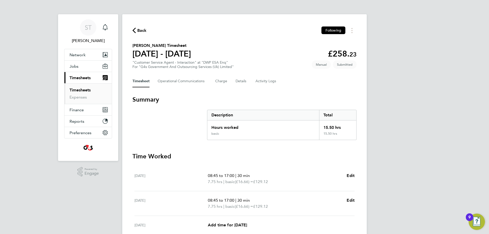
select select "30"
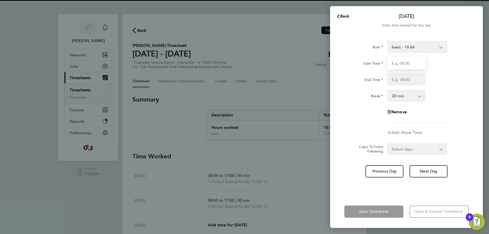
click at [412, 62] on input "Start Time" at bounding box center [406, 63] width 39 height 12
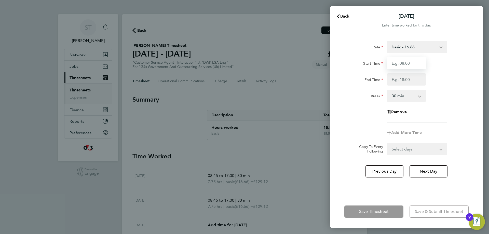
click at [409, 64] on input "Start Time" at bounding box center [406, 63] width 39 height 12
type input "12:00"
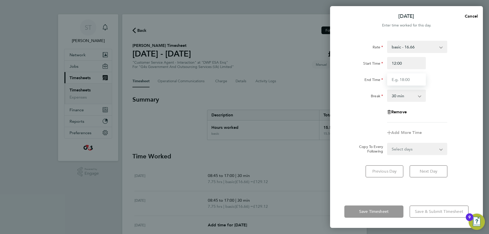
click at [406, 80] on input "End Time" at bounding box center [406, 79] width 39 height 12
type input "17:00"
click at [441, 110] on div "Rate basic - 16.66 Annual Leave Sick System Issue Paid - 16.66 x2 - 32.79 Syste…" at bounding box center [406, 82] width 124 height 82
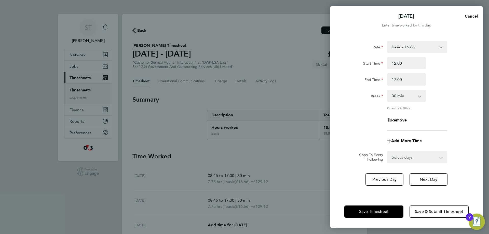
click at [407, 96] on select "0 min 15 min 30 min 45 min 60 min 75 min 90 min" at bounding box center [404, 95] width 32 height 11
select select "0"
click at [388, 90] on select "0 min 15 min 30 min 45 min 60 min 75 min 90 min" at bounding box center [404, 95] width 32 height 11
click at [452, 113] on div "Rate basic - 16.66 Annual Leave Sick System Issue Paid - 16.66 x2 - 32.79 Syste…" at bounding box center [406, 86] width 124 height 90
click at [381, 213] on button "Save Timesheet" at bounding box center [373, 212] width 59 height 12
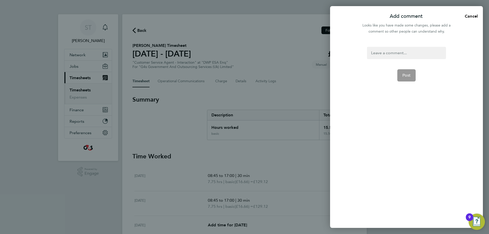
click at [399, 52] on div at bounding box center [406, 53] width 79 height 12
click at [400, 52] on div at bounding box center [406, 53] width 79 height 12
click at [408, 81] on button "Post" at bounding box center [406, 75] width 19 height 12
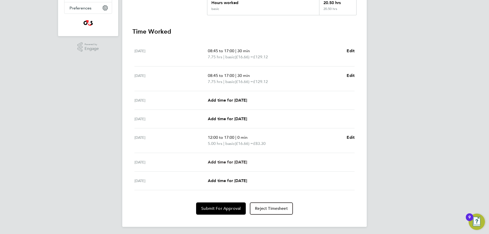
scroll to position [126, 0]
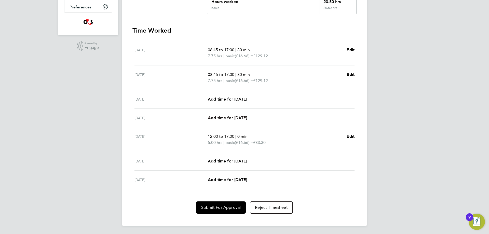
click at [238, 116] on span "Add time for [DATE]" at bounding box center [227, 117] width 39 height 5
select select "30"
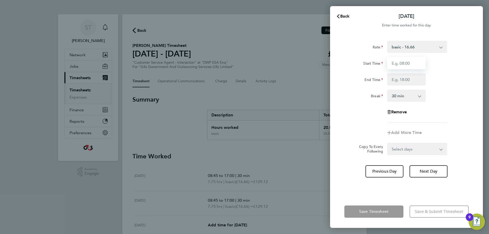
click at [406, 64] on input "Start Time" at bounding box center [406, 63] width 39 height 12
type input "12:30"
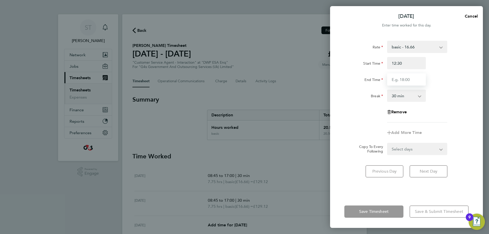
click at [401, 81] on input "End Time" at bounding box center [406, 79] width 39 height 12
type input "17:00"
click at [410, 98] on select "0 min 15 min 30 min 45 min 60 min 75 min 90 min" at bounding box center [404, 95] width 32 height 11
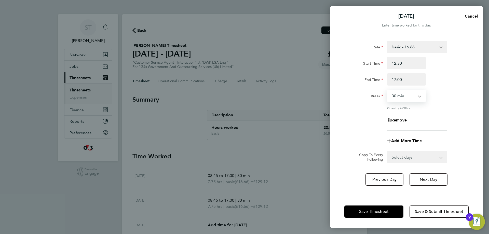
select select "0"
click at [388, 90] on select "0 min 15 min 30 min 45 min 60 min 75 min 90 min" at bounding box center [404, 95] width 32 height 11
click at [450, 136] on div "Add More Time" at bounding box center [406, 141] width 128 height 12
click at [384, 209] on span "Save Timesheet" at bounding box center [374, 211] width 30 height 5
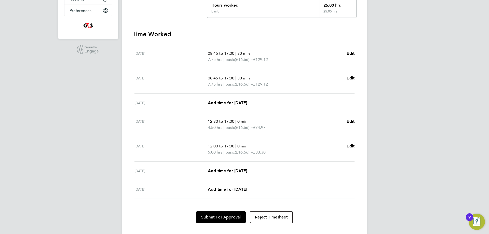
scroll to position [132, 0]
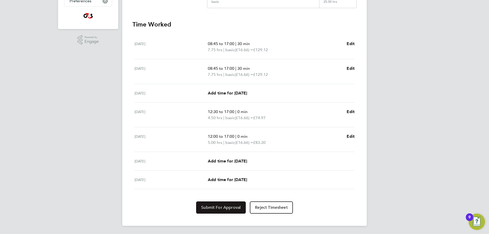
click at [233, 209] on span "Submit For Approval" at bounding box center [220, 207] width 39 height 5
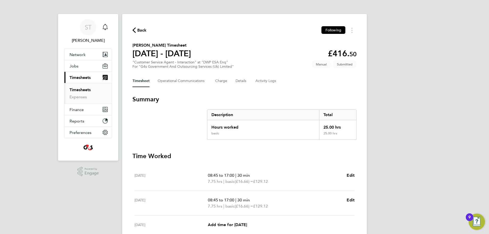
scroll to position [0, 0]
click at [143, 28] on span "Back" at bounding box center [141, 31] width 9 height 6
